Goal: Information Seeking & Learning: Learn about a topic

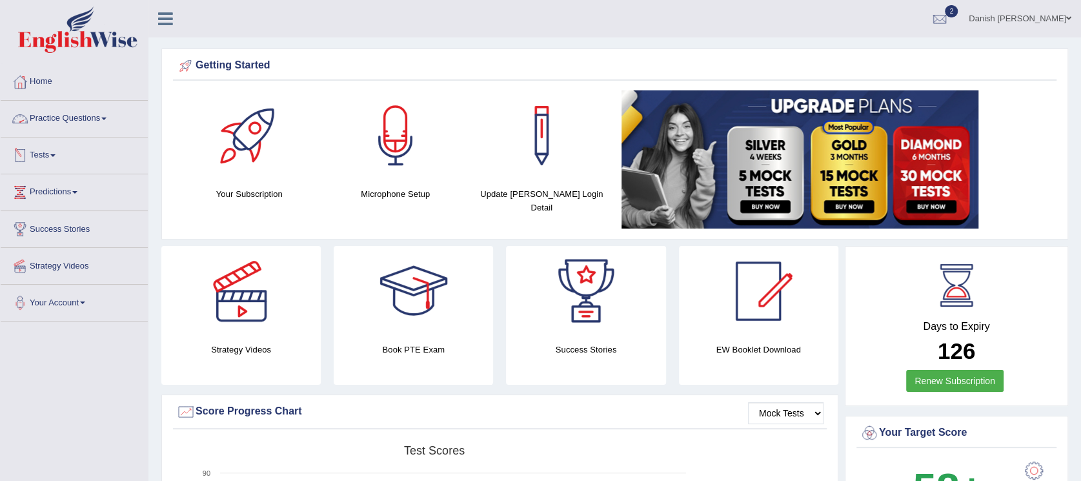
click at [88, 121] on link "Practice Questions" at bounding box center [74, 117] width 147 height 32
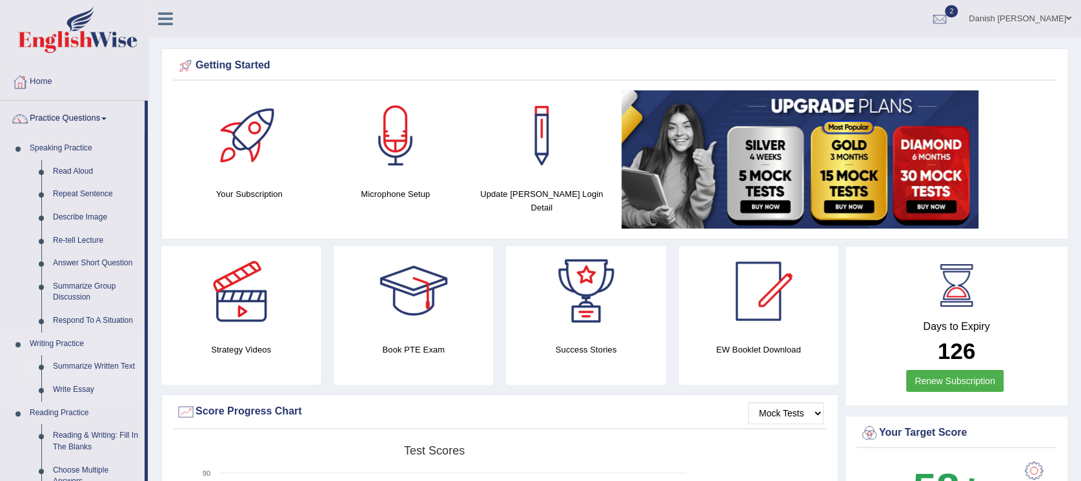
click at [98, 369] on link "Summarize Written Text" at bounding box center [95, 366] width 97 height 23
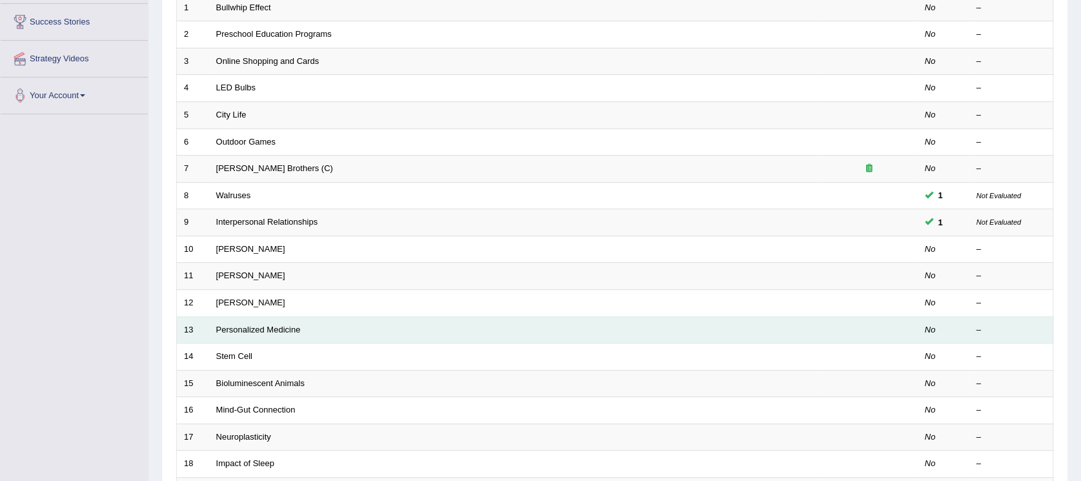
scroll to position [372, 0]
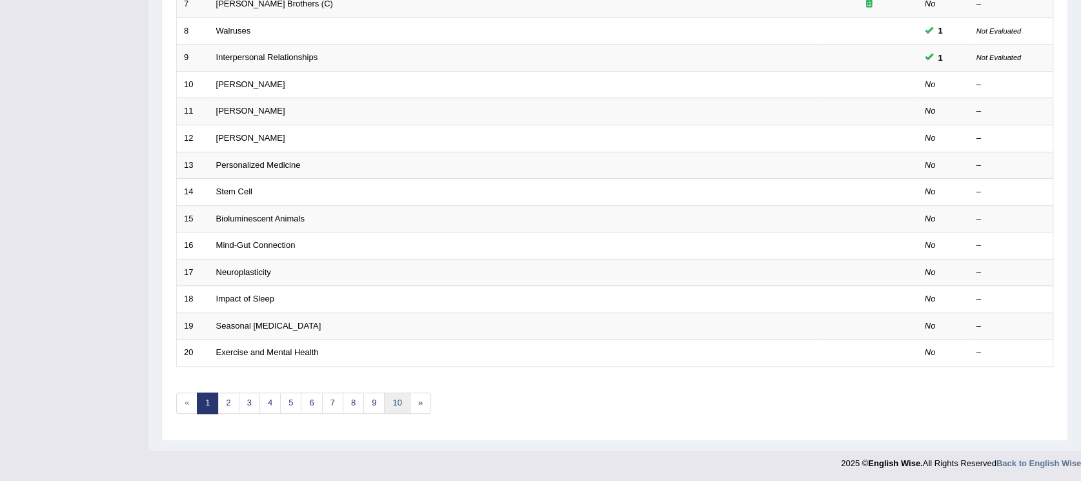
click at [399, 399] on link "10" at bounding box center [397, 402] width 26 height 21
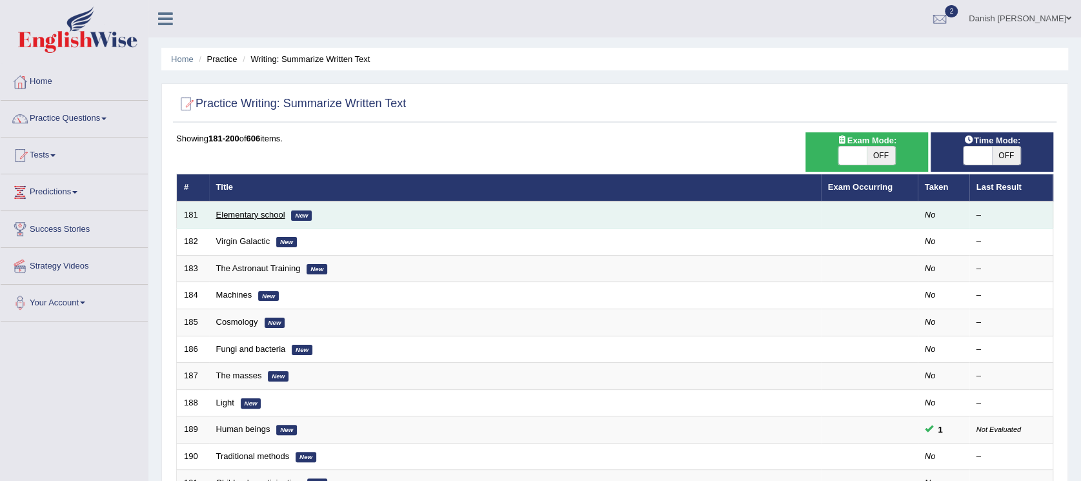
click at [269, 213] on link "Elementary school" at bounding box center [250, 215] width 69 height 10
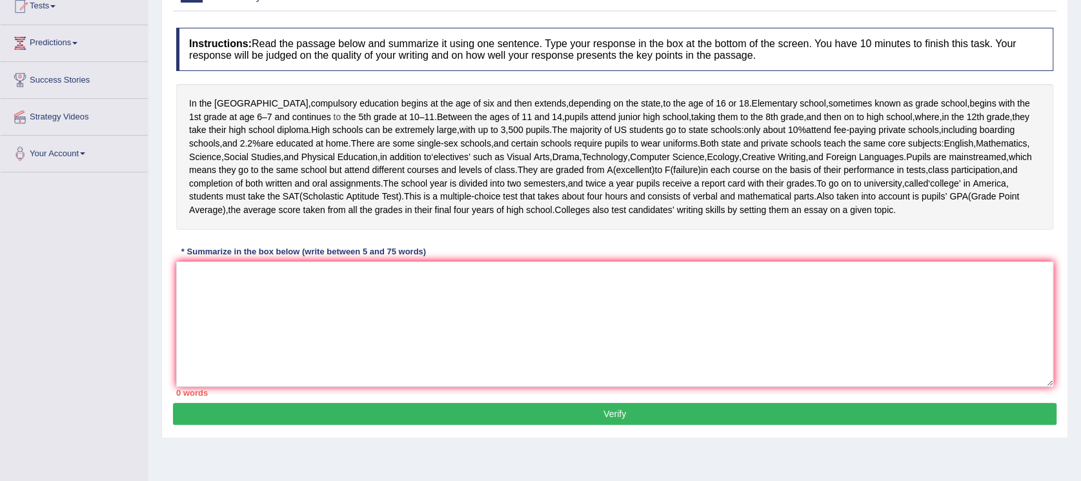
scroll to position [196, 0]
